Goal: Check status: Check status

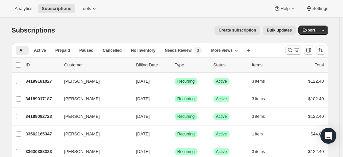
click at [287, 49] on button "Search and filter results" at bounding box center [293, 50] width 16 height 9
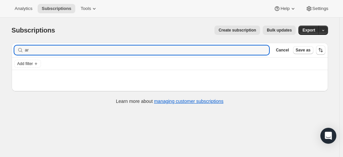
type input "a"
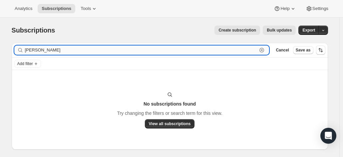
click at [64, 48] on input "[PERSON_NAME]" at bounding box center [141, 50] width 232 height 9
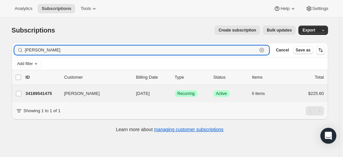
type input "[PERSON_NAME]"
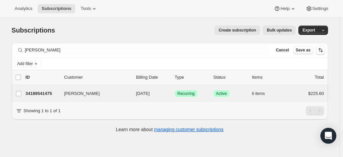
click at [44, 86] on div "[PERSON_NAME] 34189541475 [PERSON_NAME] [DATE] Success Recurring Success Active…" at bounding box center [170, 93] width 316 height 17
click at [42, 93] on p "34189541475" at bounding box center [42, 93] width 33 height 7
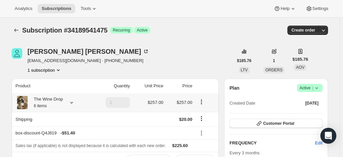
scroll to position [65, 0]
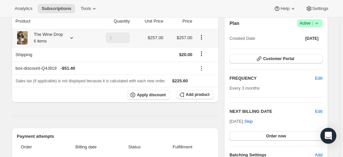
click at [74, 39] on icon at bounding box center [71, 38] width 7 height 7
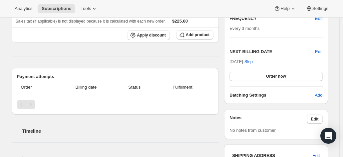
scroll to position [126, 0]
